Goal: Transaction & Acquisition: Book appointment/travel/reservation

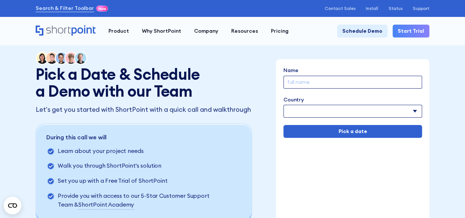
click at [391, 111] on select "[GEOGRAPHIC_DATA] [GEOGRAPHIC_DATA] [GEOGRAPHIC_DATA] [US_STATE] [GEOGRAPHIC_DA…" at bounding box center [352, 111] width 138 height 13
select select "[GEOGRAPHIC_DATA]"
click at [283, 105] on select "[GEOGRAPHIC_DATA] [GEOGRAPHIC_DATA] [GEOGRAPHIC_DATA] [US_STATE] [GEOGRAPHIC_DA…" at bounding box center [352, 111] width 138 height 13
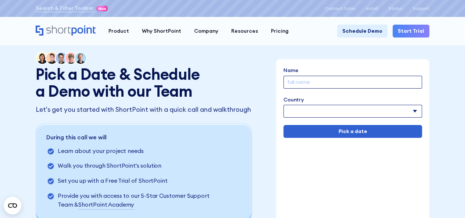
paste input "[PERSON_NAME]"
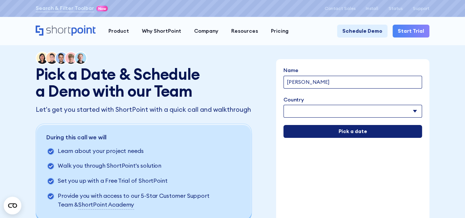
type input "[PERSON_NAME]"
click at [339, 128] on input "Pick a date" at bounding box center [352, 131] width 138 height 13
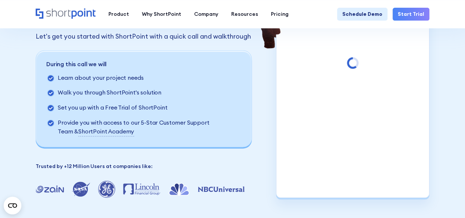
scroll to position [73, 0]
click at [447, 131] on div "Pick a Date & Schedule a Demo with our Team Let's get you started with ShortPoi…" at bounding box center [232, 88] width 465 height 322
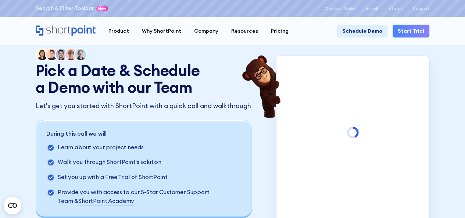
scroll to position [0, 0]
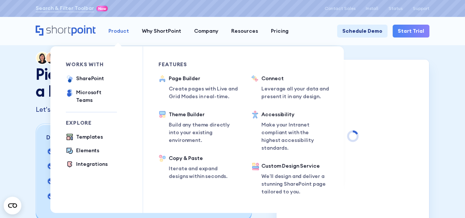
click at [118, 26] on link "Product" at bounding box center [118, 31] width 33 height 13
click at [118, 29] on div "Product" at bounding box center [118, 31] width 21 height 8
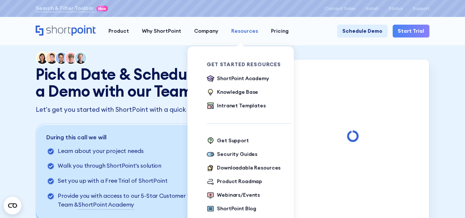
click at [234, 31] on div "Resources" at bounding box center [244, 31] width 27 height 8
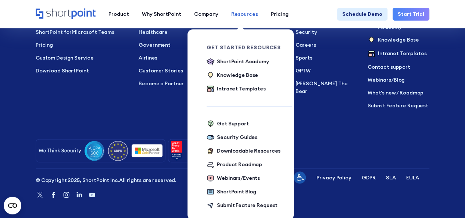
scroll to position [578, 0]
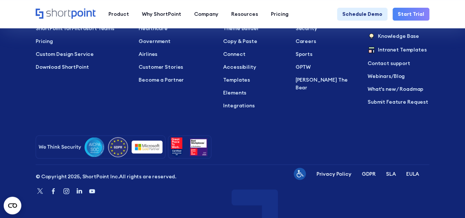
click at [142, 115] on div "[PHONE_NUMBER] Mon–Fri 8am–5pm ET Contact Sales Products ShortPoint for SharePo…" at bounding box center [232, 79] width 393 height 233
click at [155, 66] on p "Customer Stories" at bounding box center [175, 67] width 74 height 8
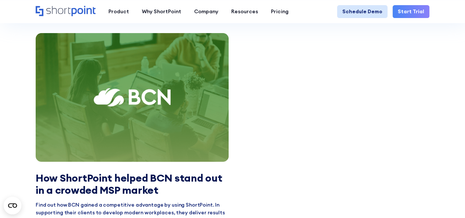
scroll to position [1543, 0]
